Goal: Obtain resource: Download file/media

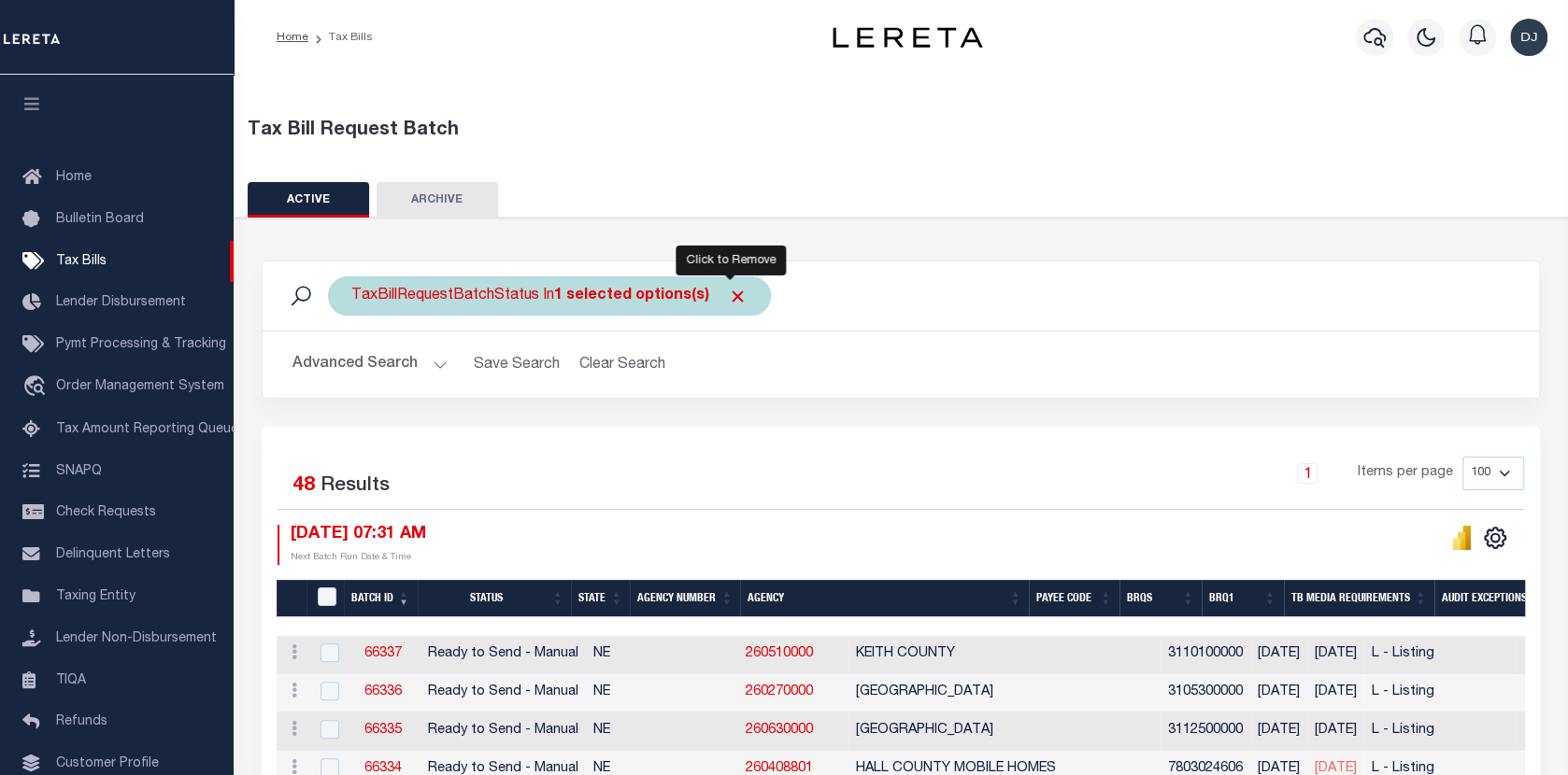
click at [732, 297] on span "Click to Remove" at bounding box center [737, 297] width 20 height 20
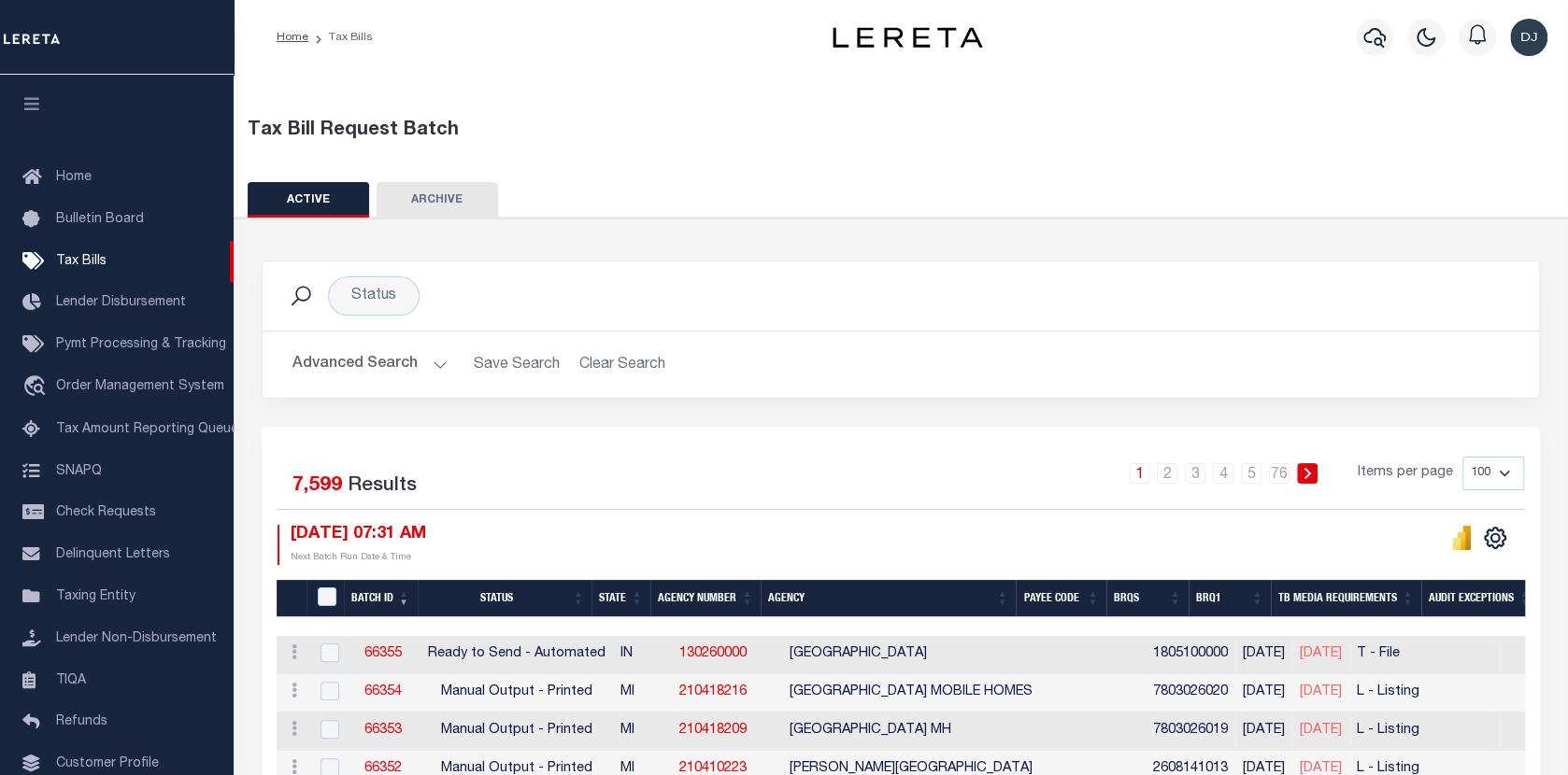
click at [428, 360] on button "Advanced Search" at bounding box center [370, 365] width 155 height 36
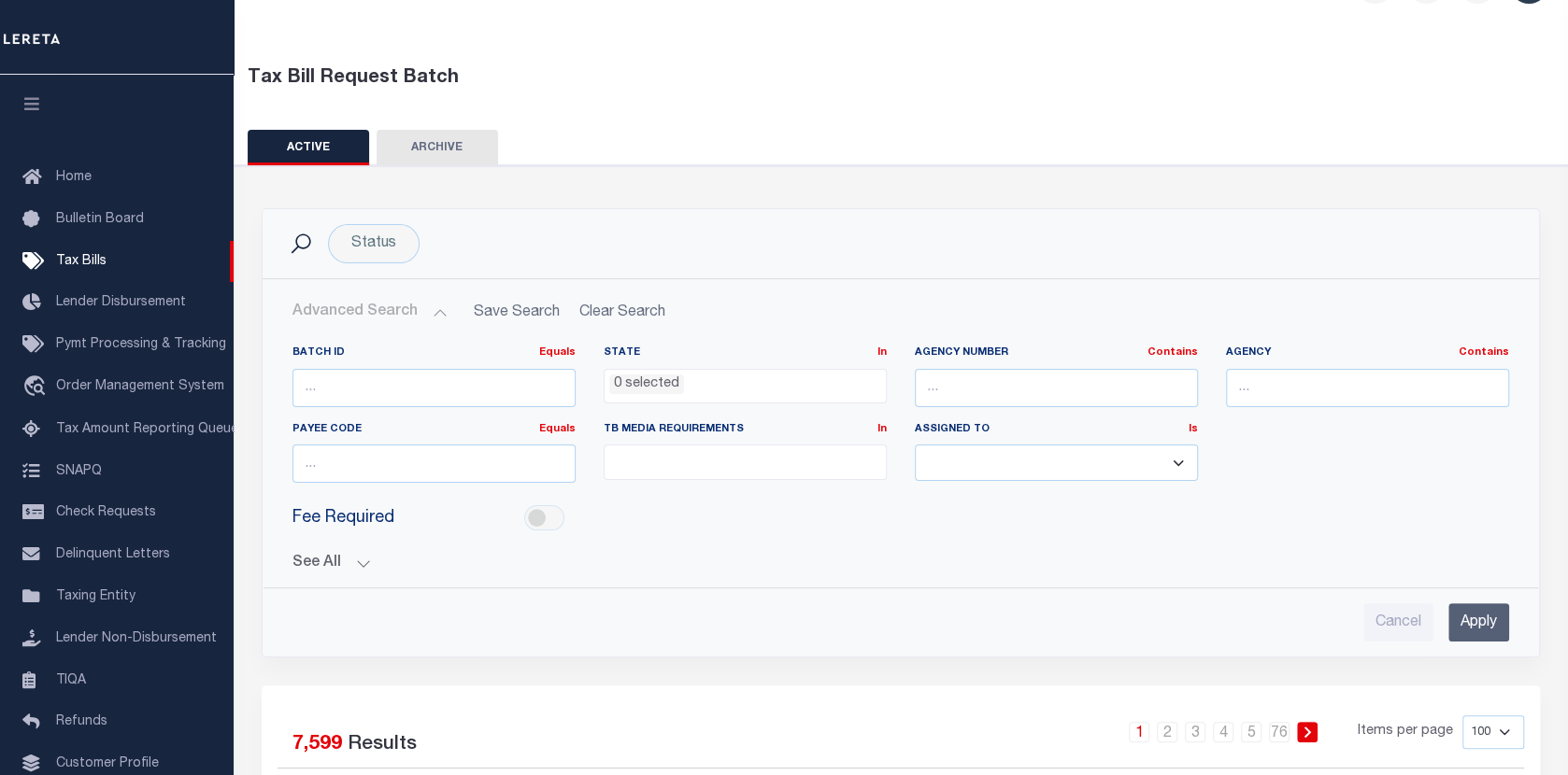
scroll to position [94, 0]
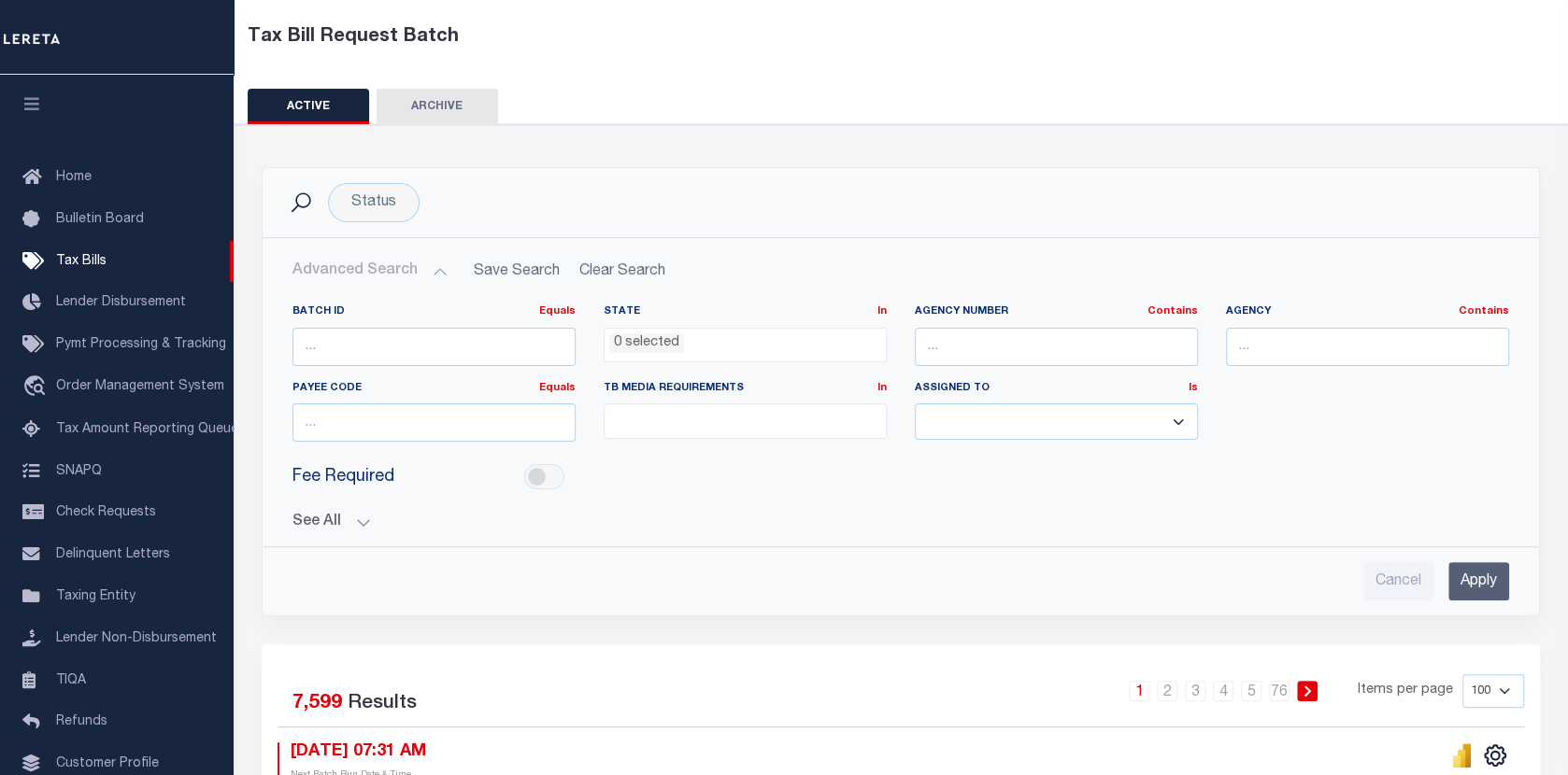
click at [362, 522] on button "See All" at bounding box center [901, 522] width 1217 height 18
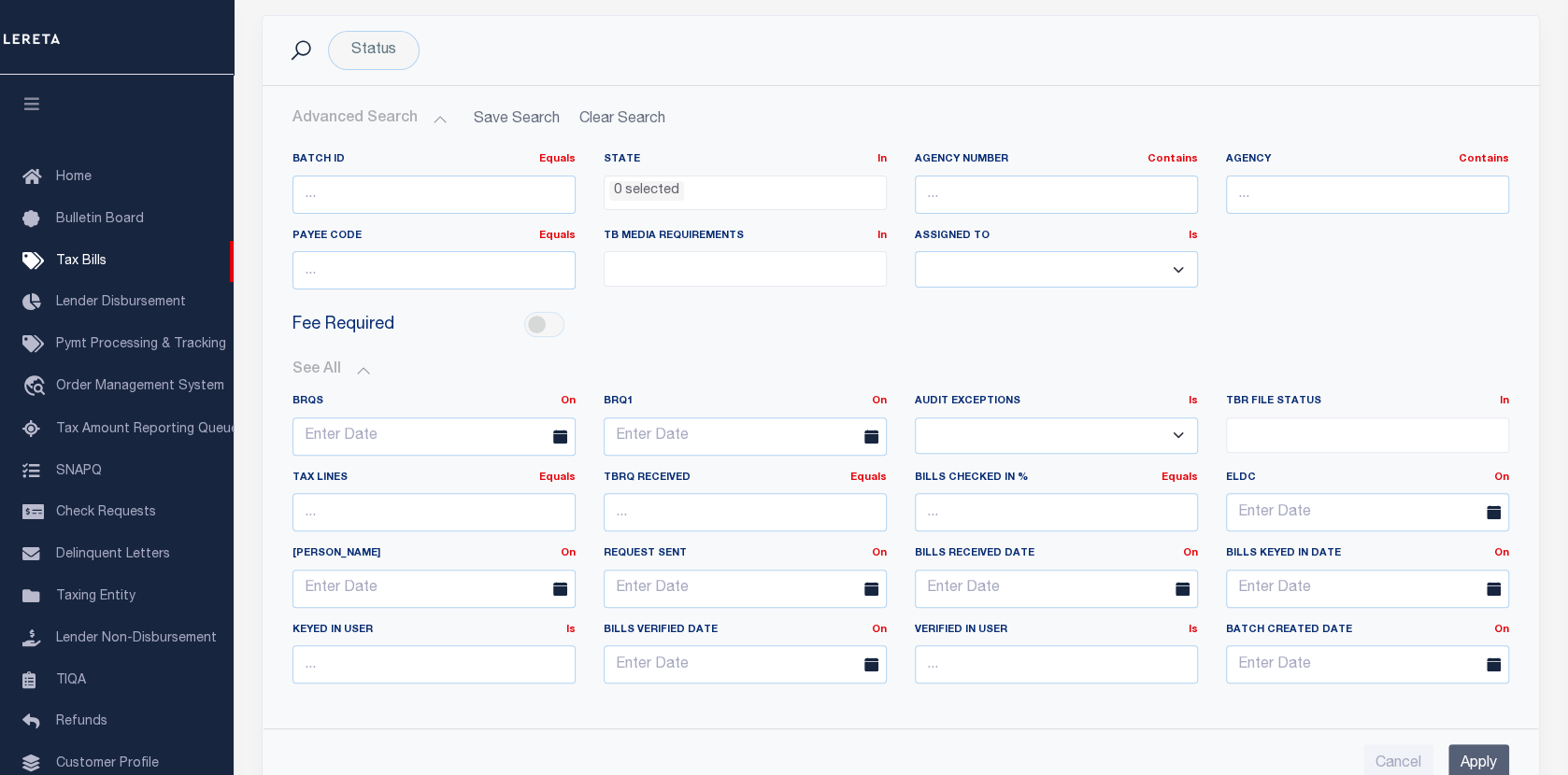
scroll to position [280, 0]
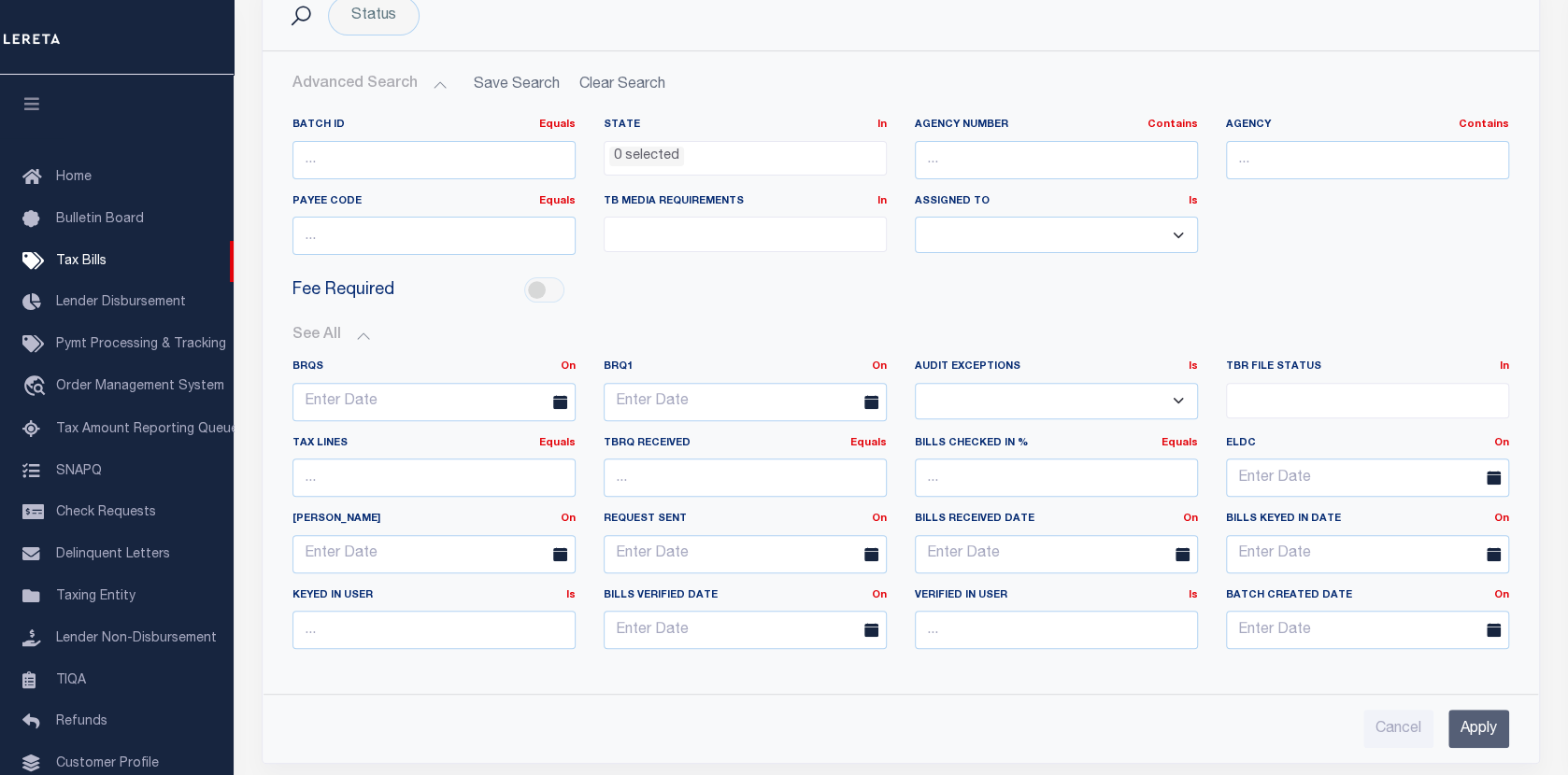
click at [868, 398] on icon at bounding box center [871, 402] width 14 height 14
click at [756, 409] on input "text" at bounding box center [745, 402] width 283 height 38
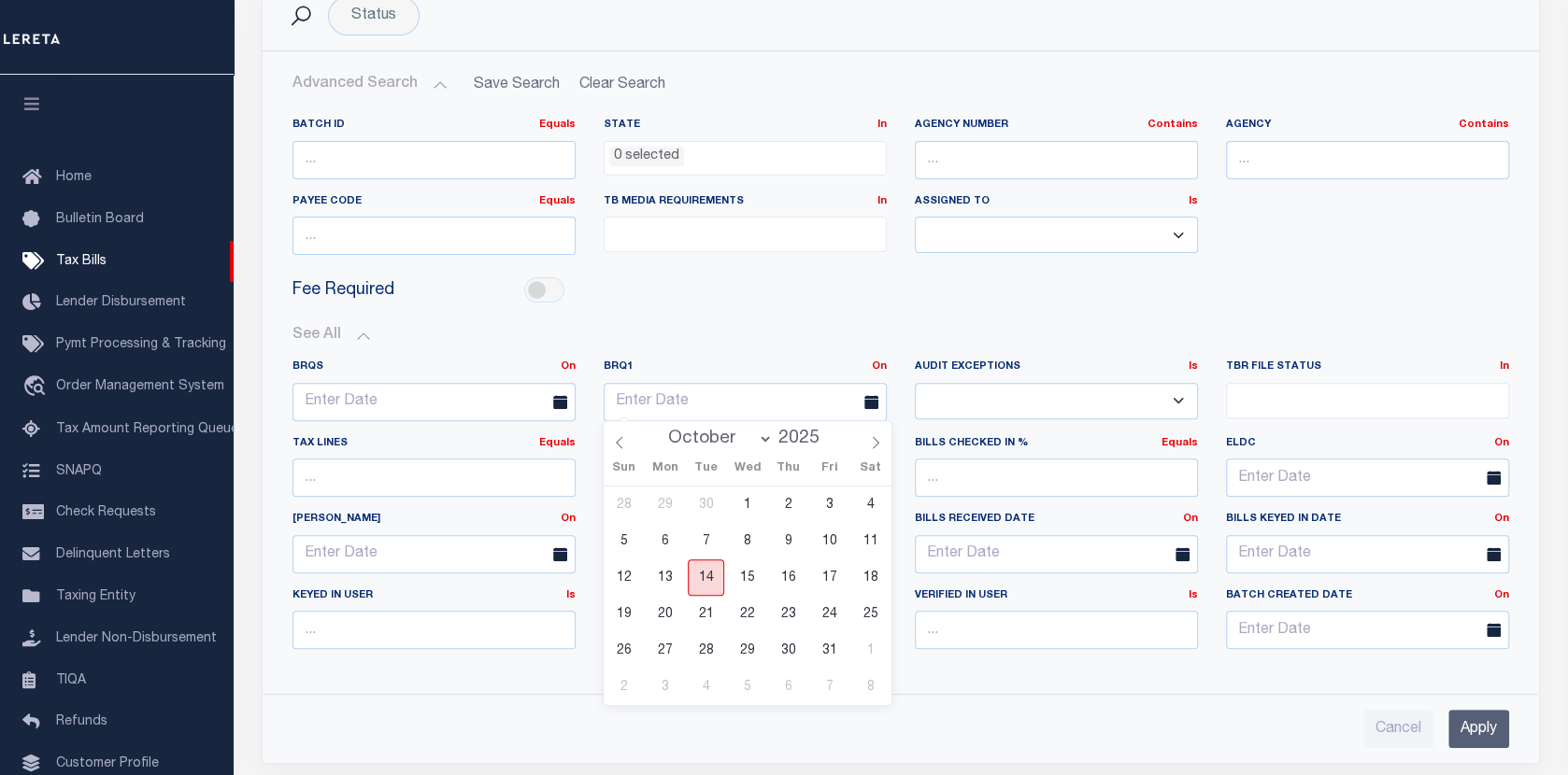
click at [703, 582] on span "14" at bounding box center [706, 578] width 36 height 36
type input "[DATE]"
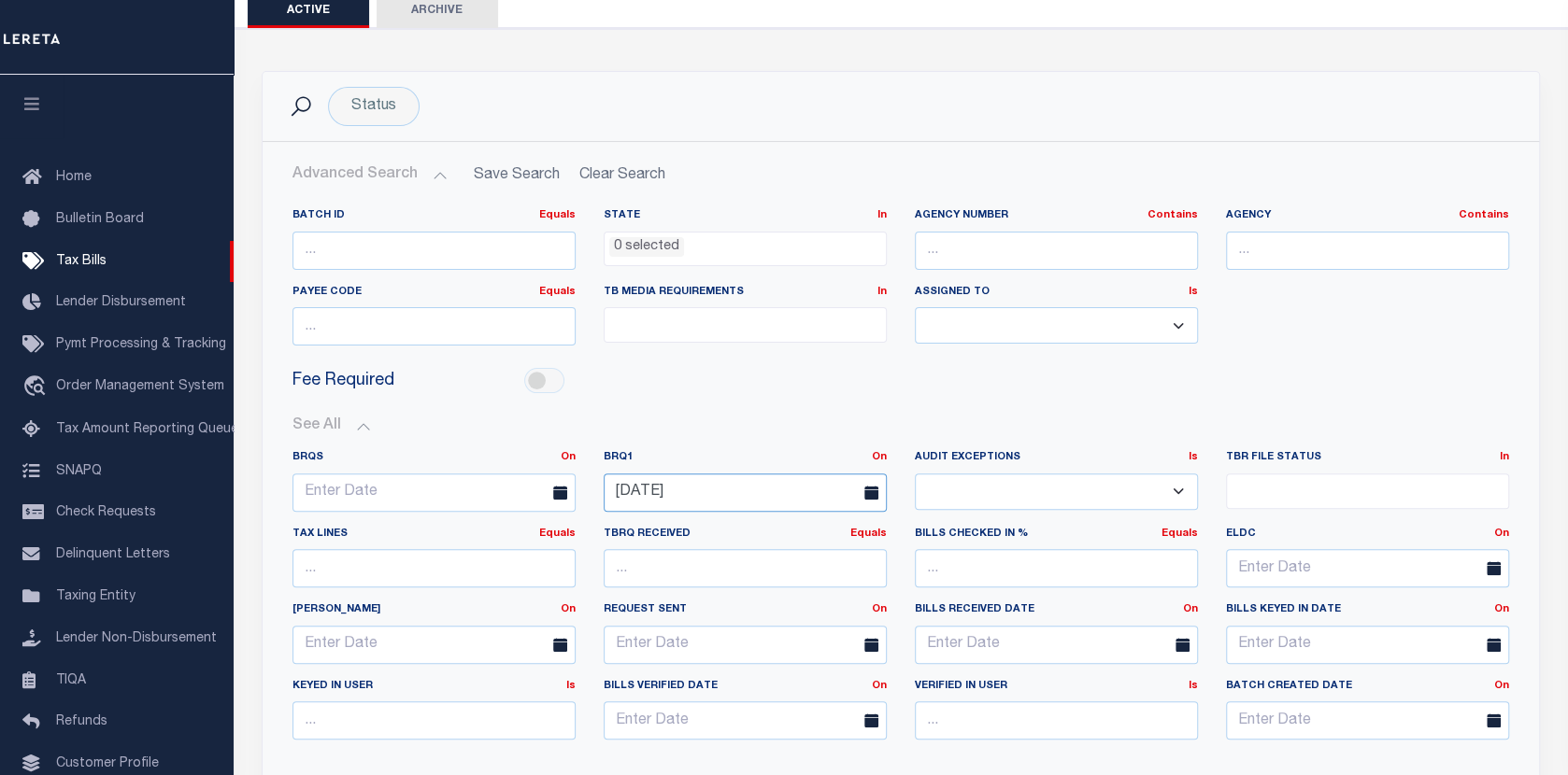
scroll to position [187, 0]
click at [760, 319] on ul at bounding box center [745, 323] width 281 height 26
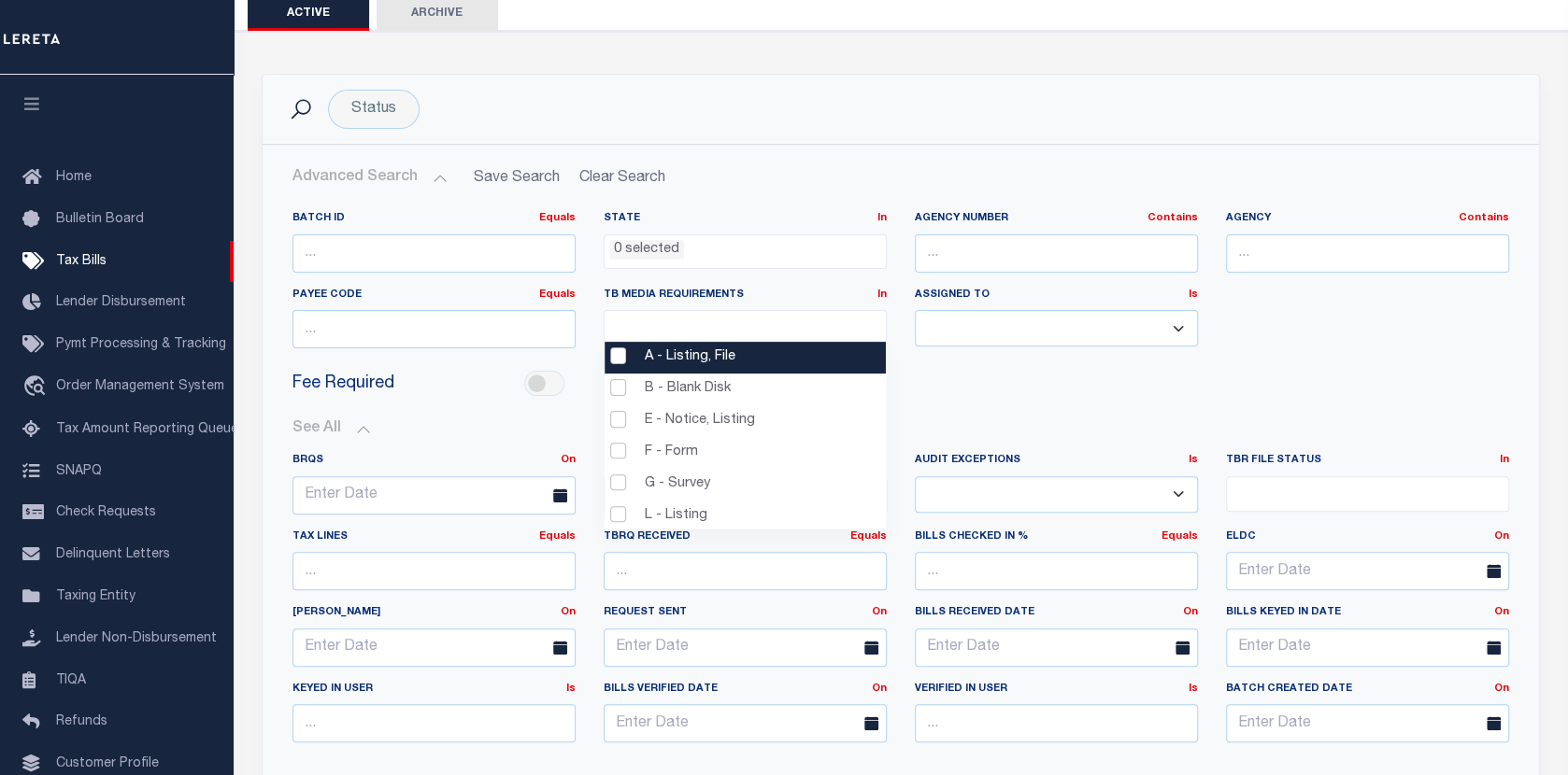
click at [616, 357] on li "A - Listing, File" at bounding box center [745, 358] width 281 height 32
select select "16"
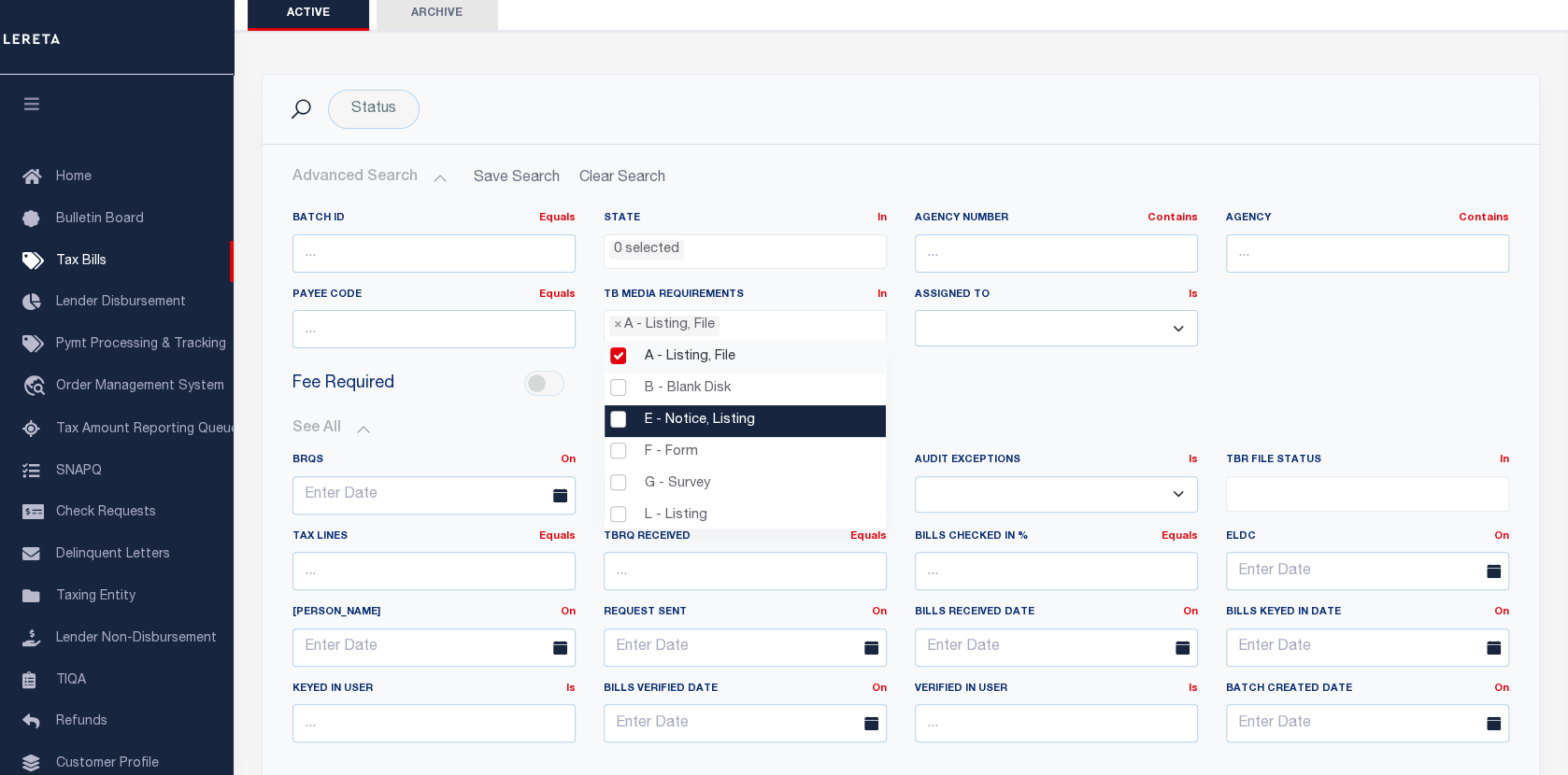
click at [611, 425] on li "E - Notice, Listing" at bounding box center [745, 422] width 281 height 32
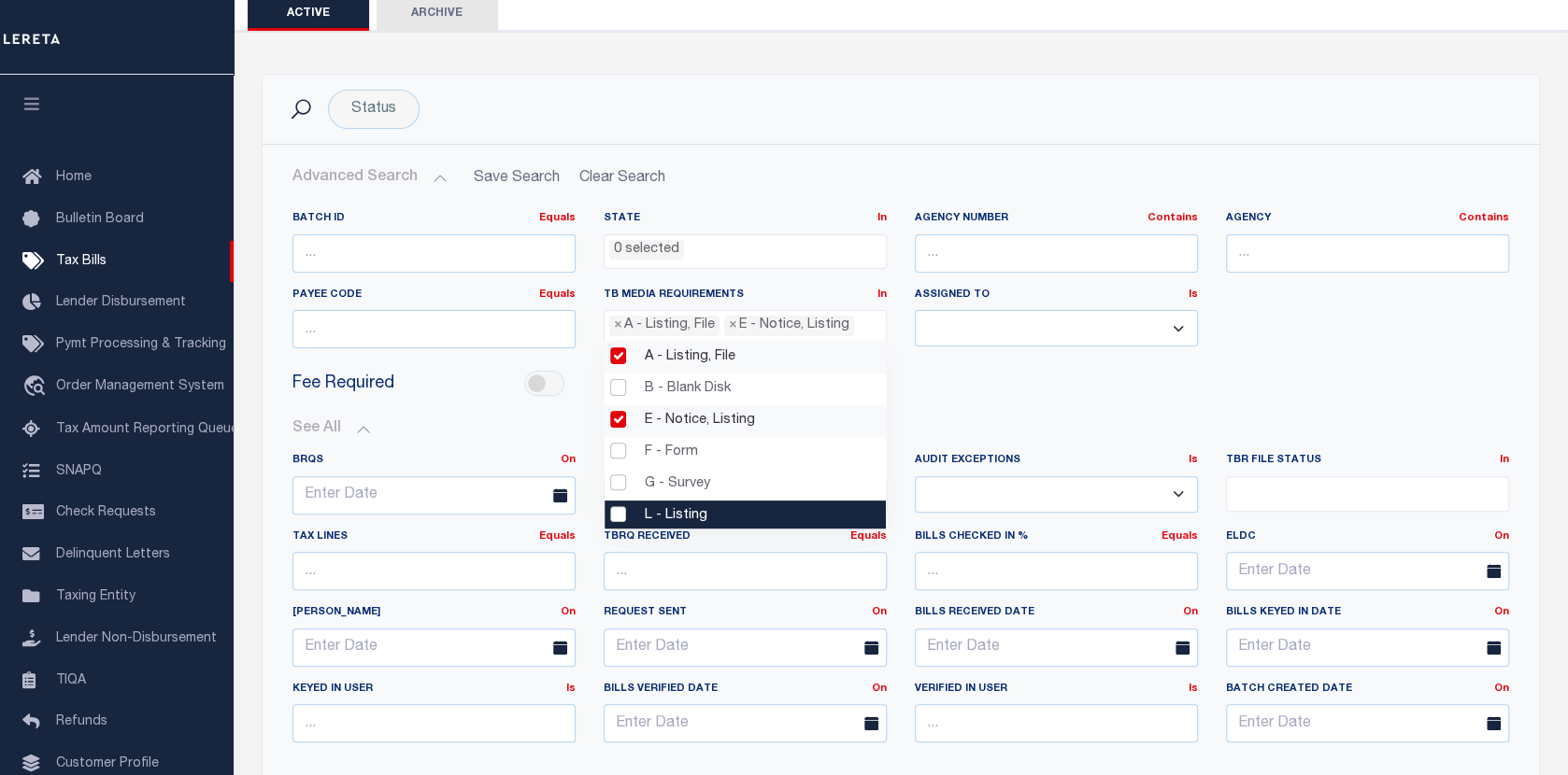
click at [621, 516] on li "L - Listing" at bounding box center [745, 517] width 281 height 32
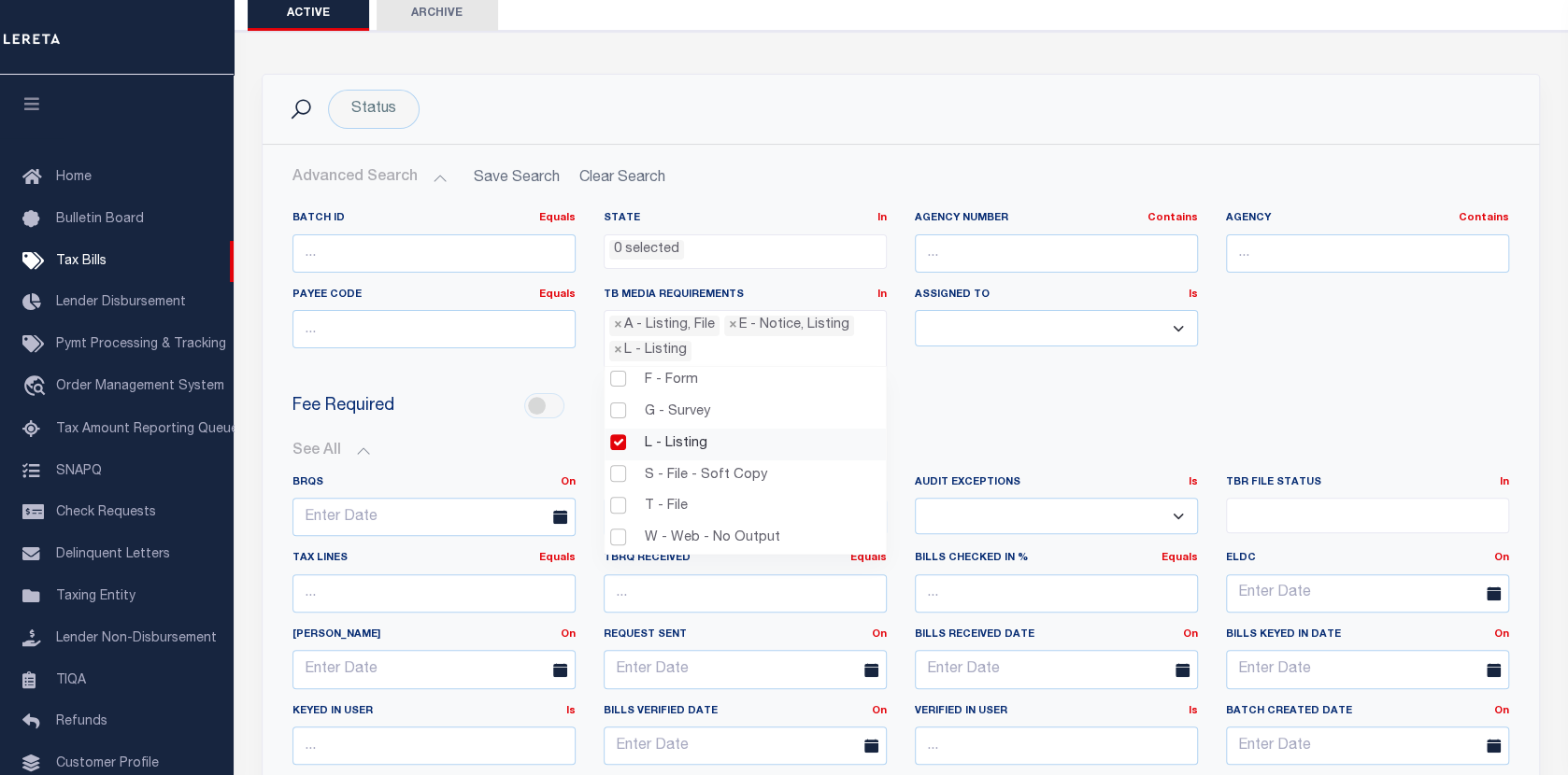
scroll to position [99, 0]
click at [1151, 396] on div "Fee Required" at bounding box center [900, 406] width 1244 height 42
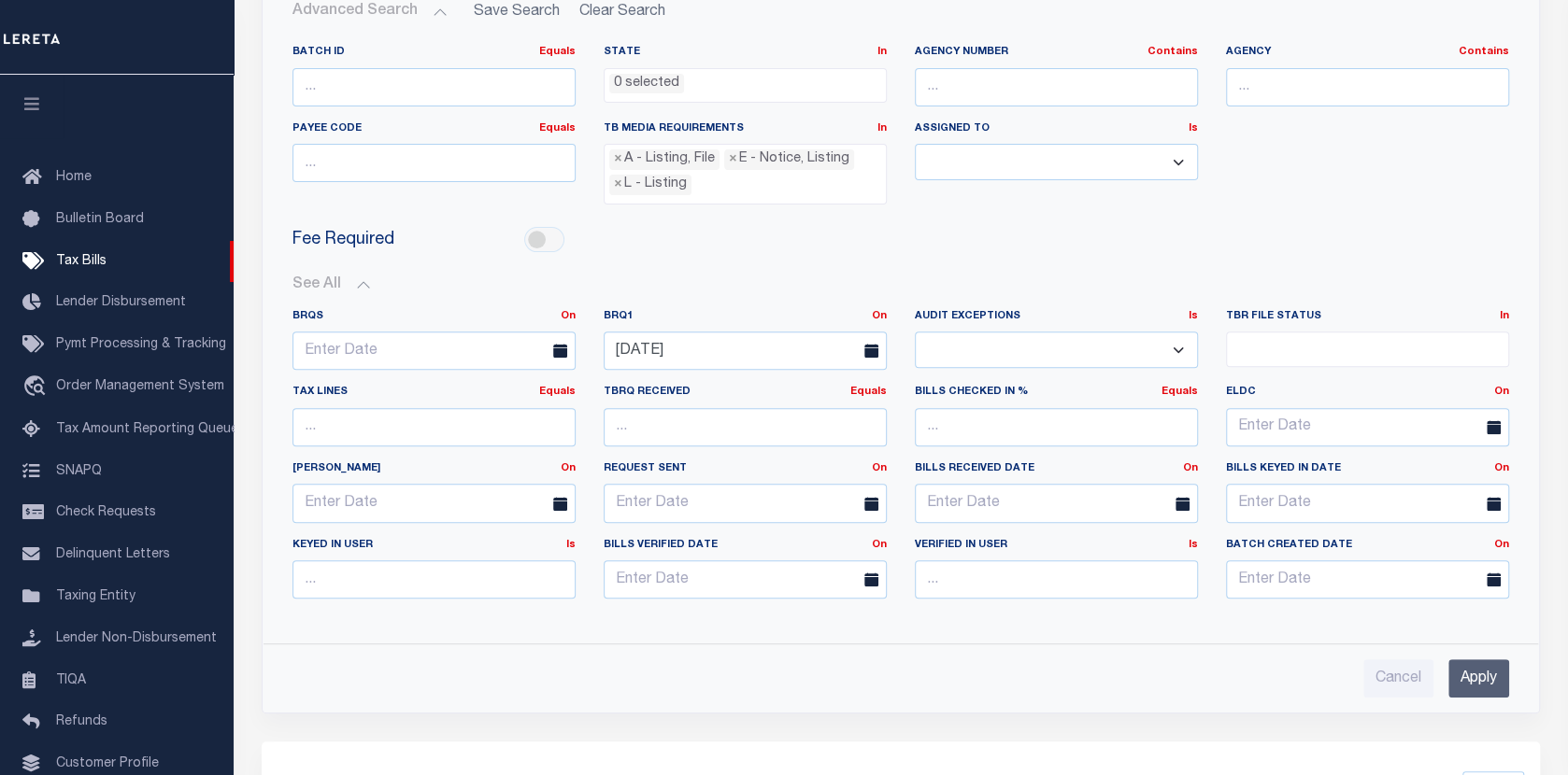
scroll to position [467, 0]
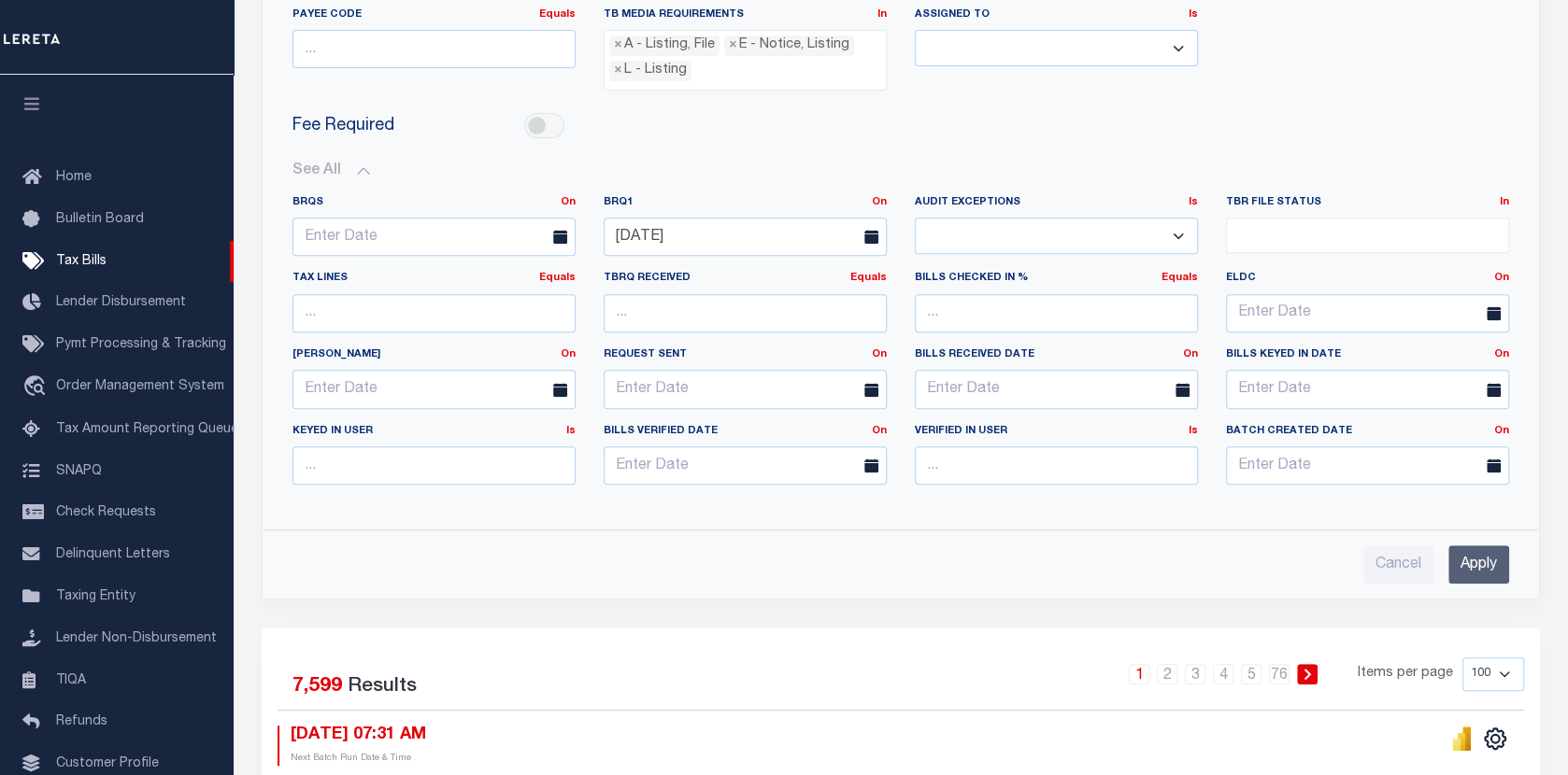
click at [1463, 563] on input "Apply" at bounding box center [1478, 565] width 61 height 38
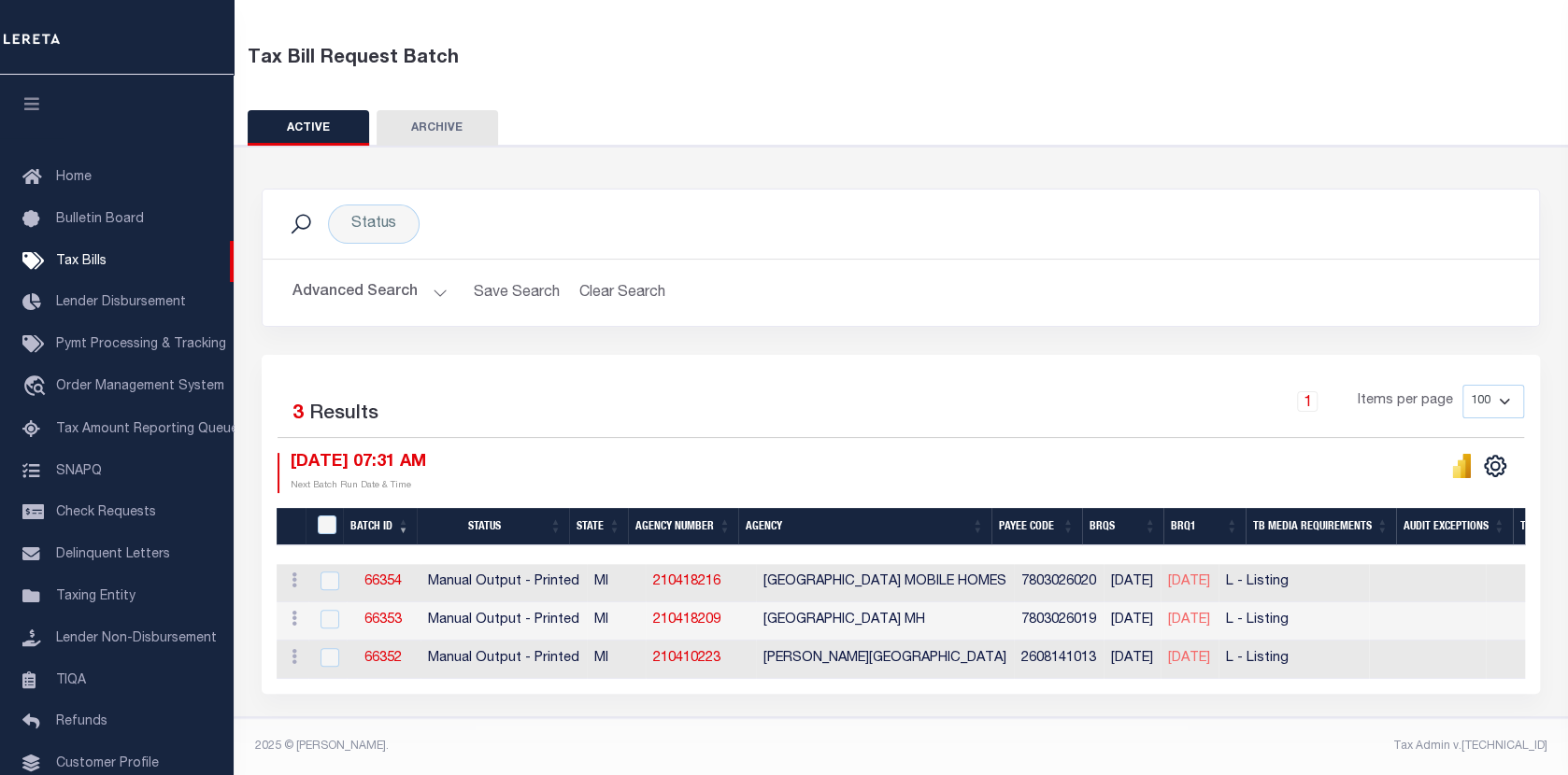
scroll to position [81, 0]
click at [1497, 461] on icon "" at bounding box center [1495, 465] width 9 height 9
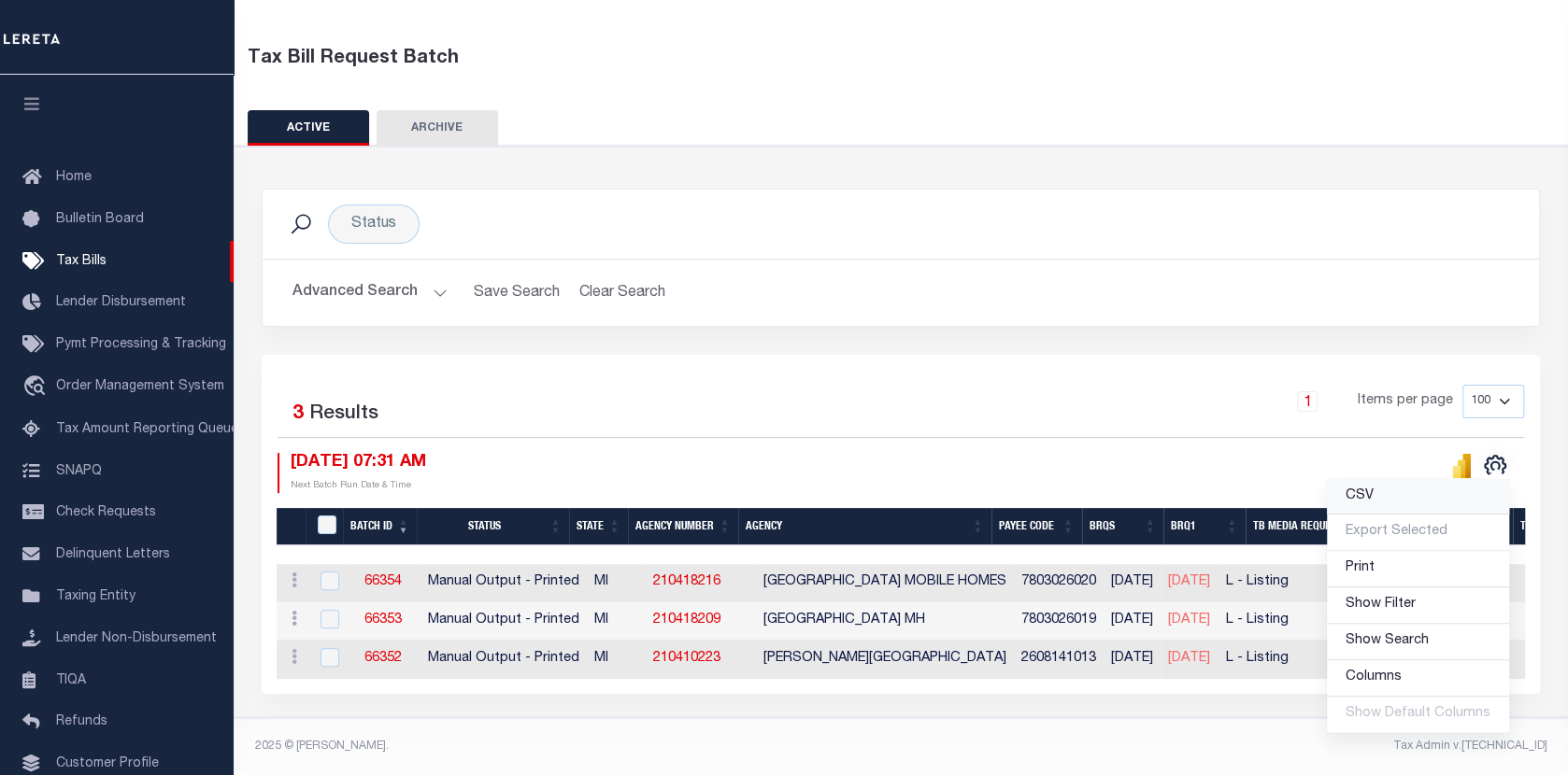
click at [1366, 490] on span "CSV" at bounding box center [1360, 496] width 28 height 13
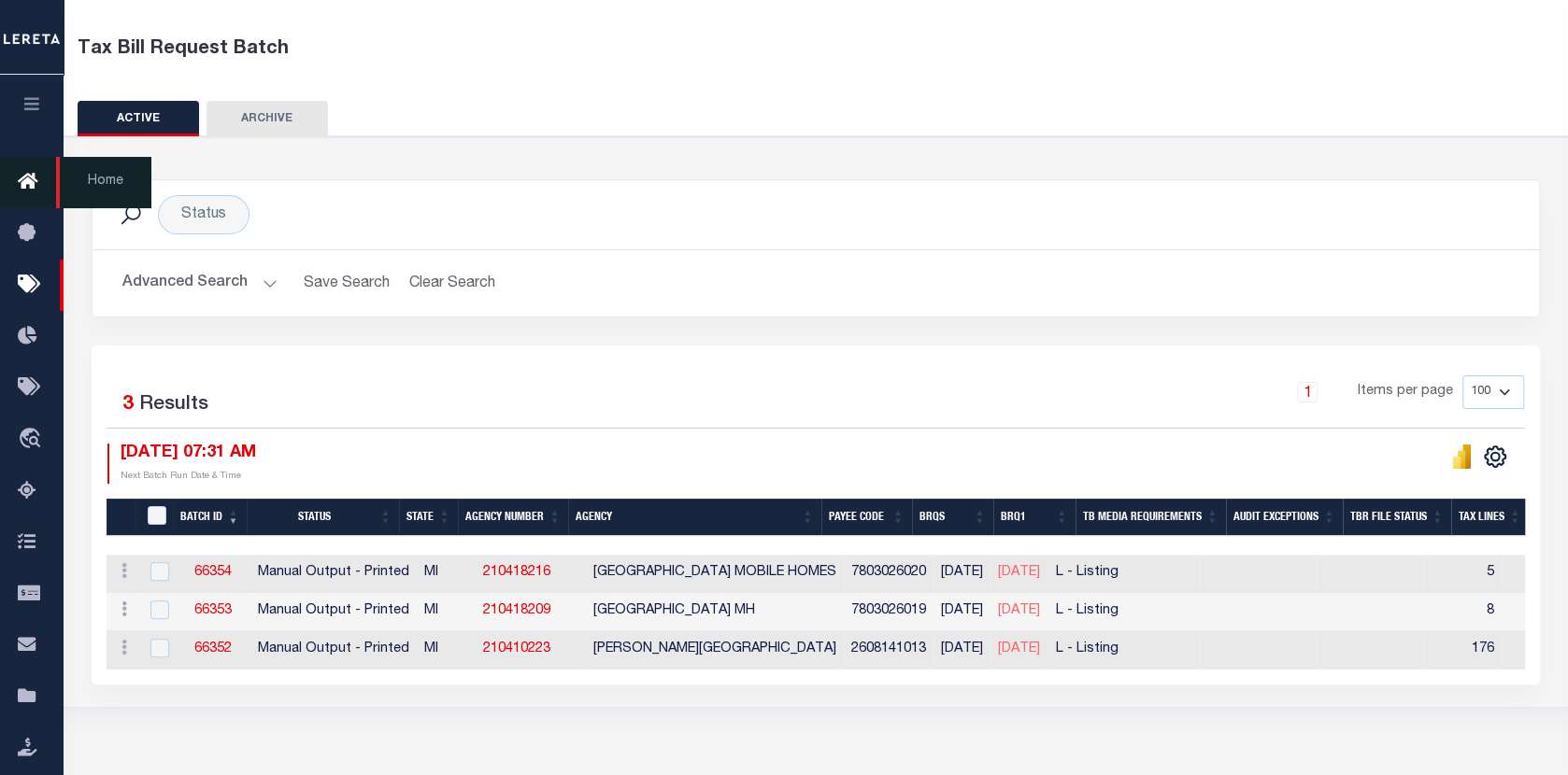
click at [29, 180] on icon at bounding box center [33, 182] width 30 height 24
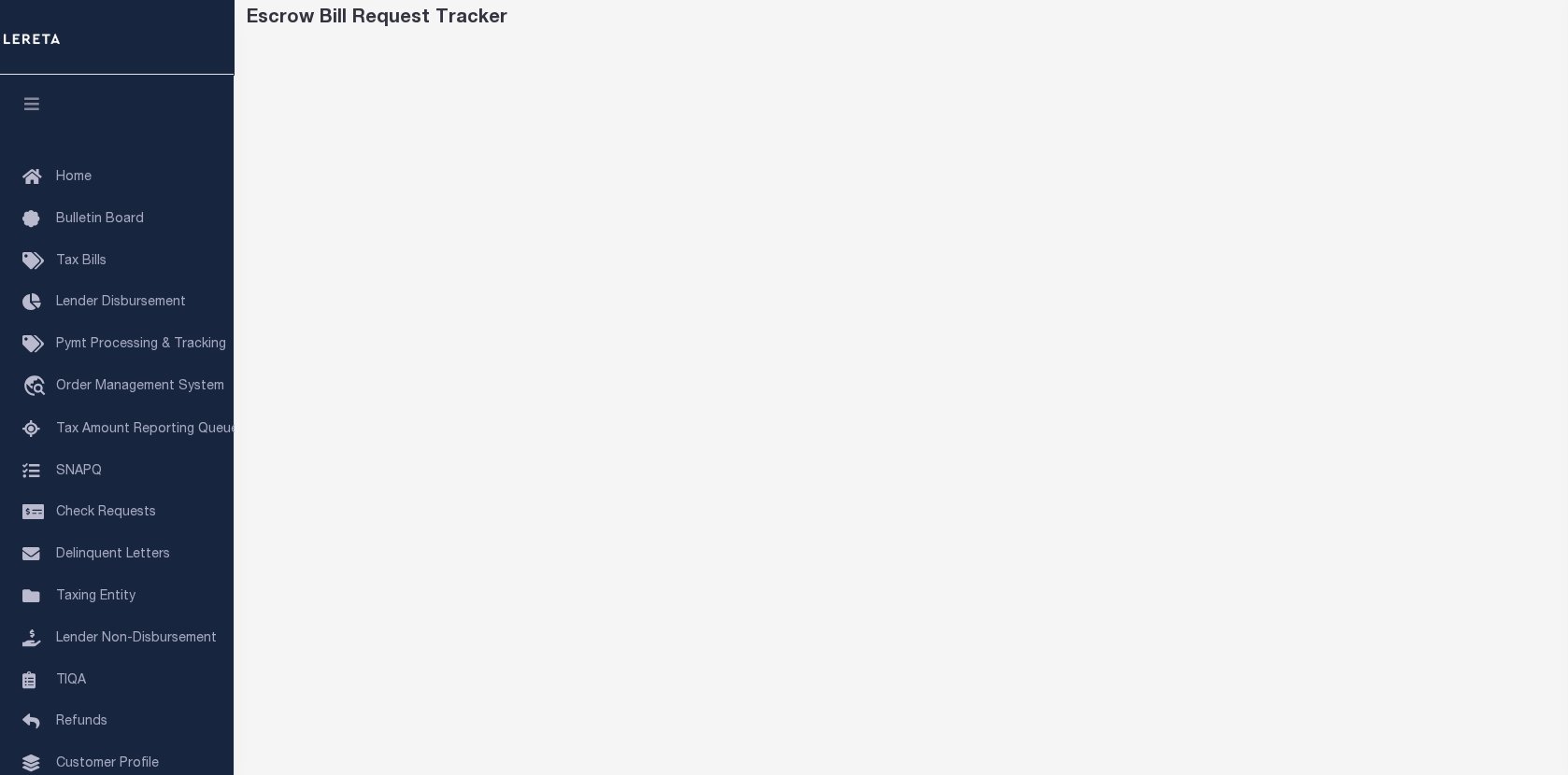
scroll to position [94, 0]
